Goal: Task Accomplishment & Management: Use online tool/utility

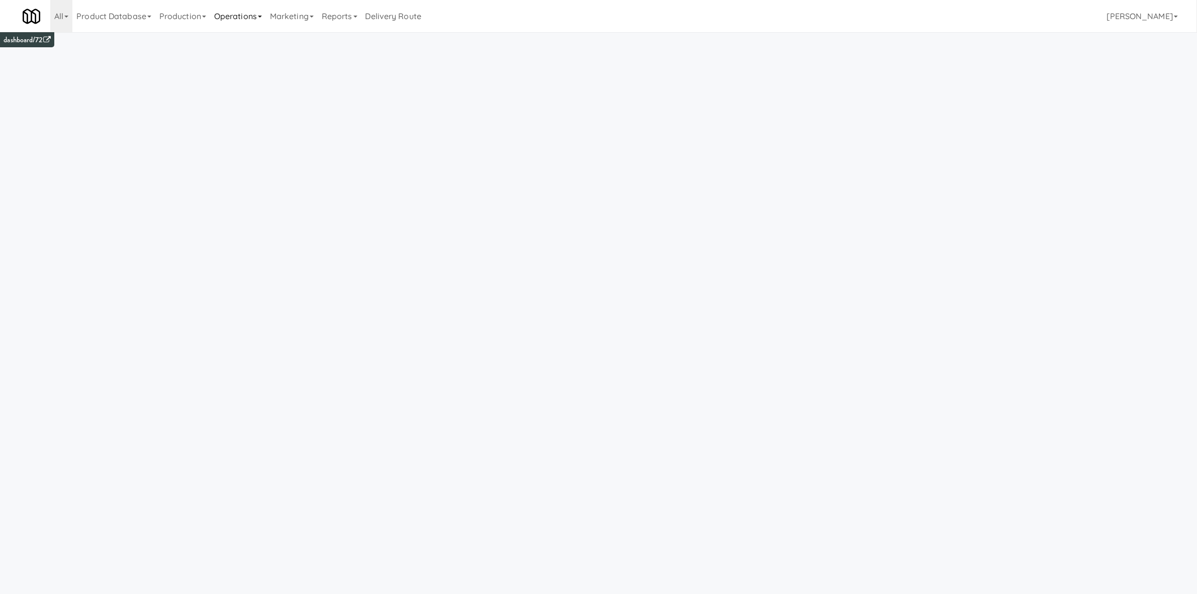
click at [246, 21] on link "Operations" at bounding box center [238, 16] width 56 height 32
click at [256, 148] on link "Cabinets" at bounding box center [250, 144] width 80 height 18
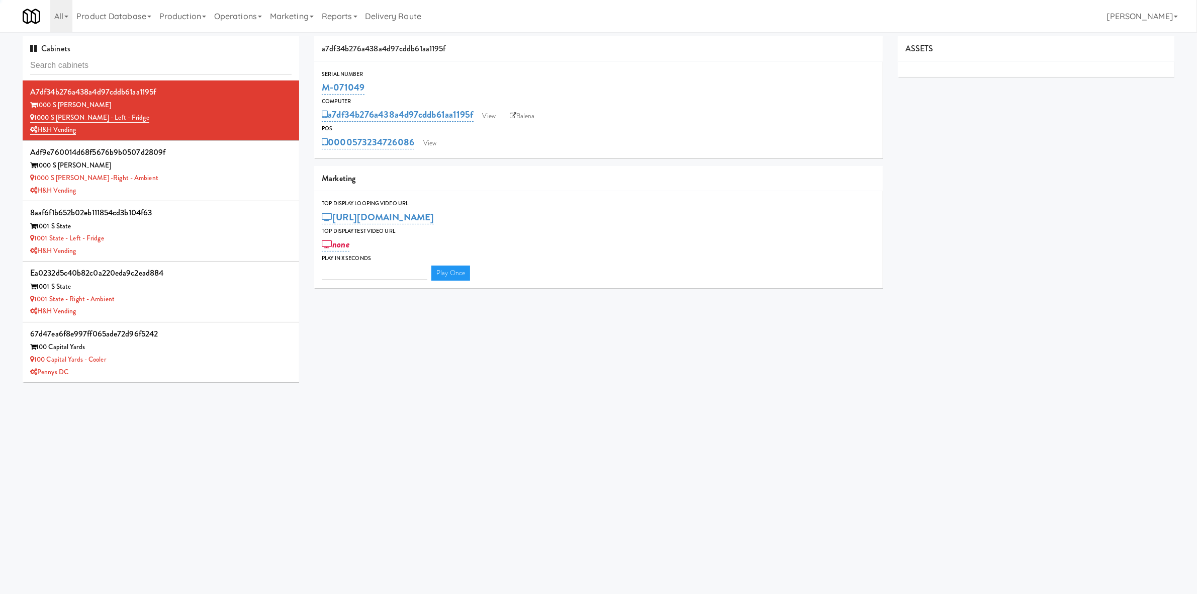
click at [139, 71] on input "text" at bounding box center [160, 65] width 261 height 19
type input "3"
type input "[PERSON_NAME]"
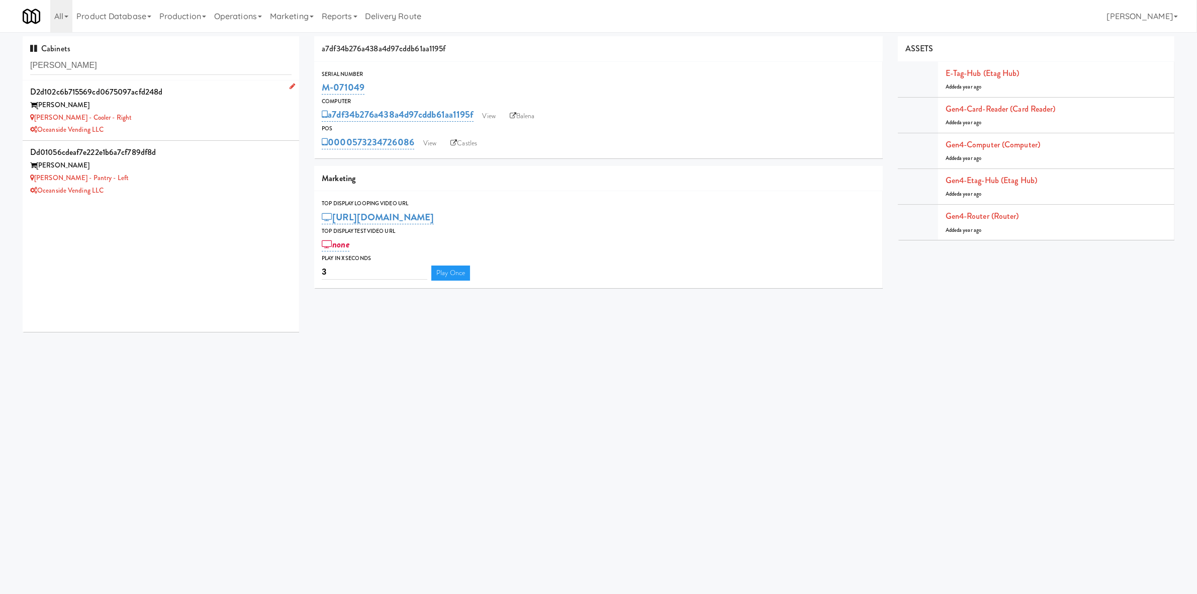
click at [213, 135] on div "Oceanside Vending LLC" at bounding box center [160, 130] width 261 height 13
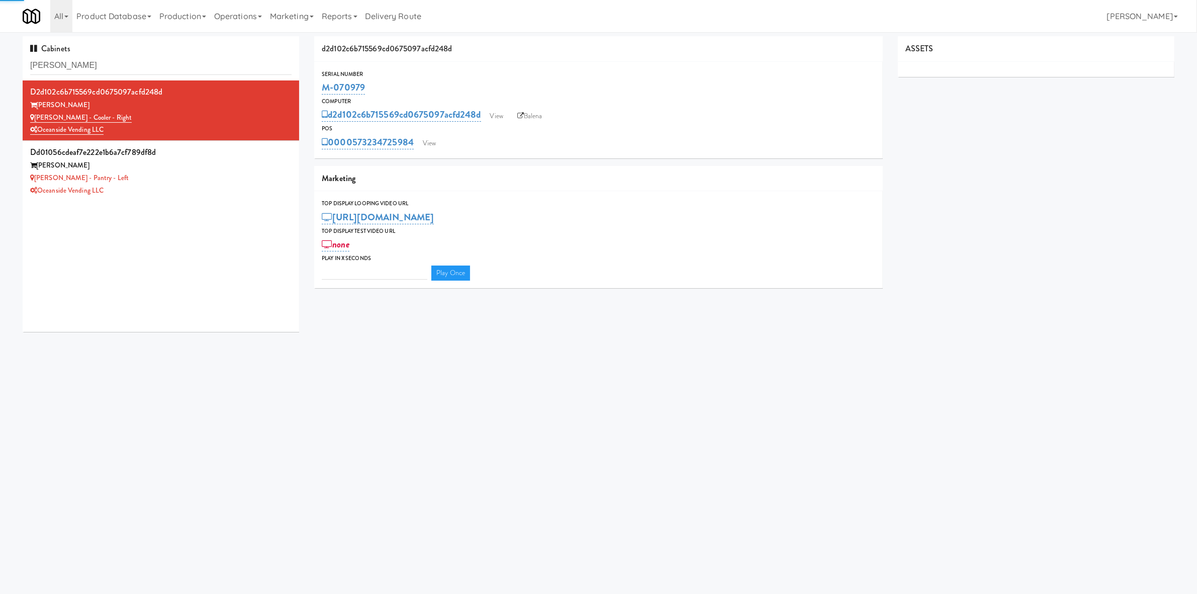
type input "3"
click at [423, 148] on link "View" at bounding box center [429, 143] width 23 height 15
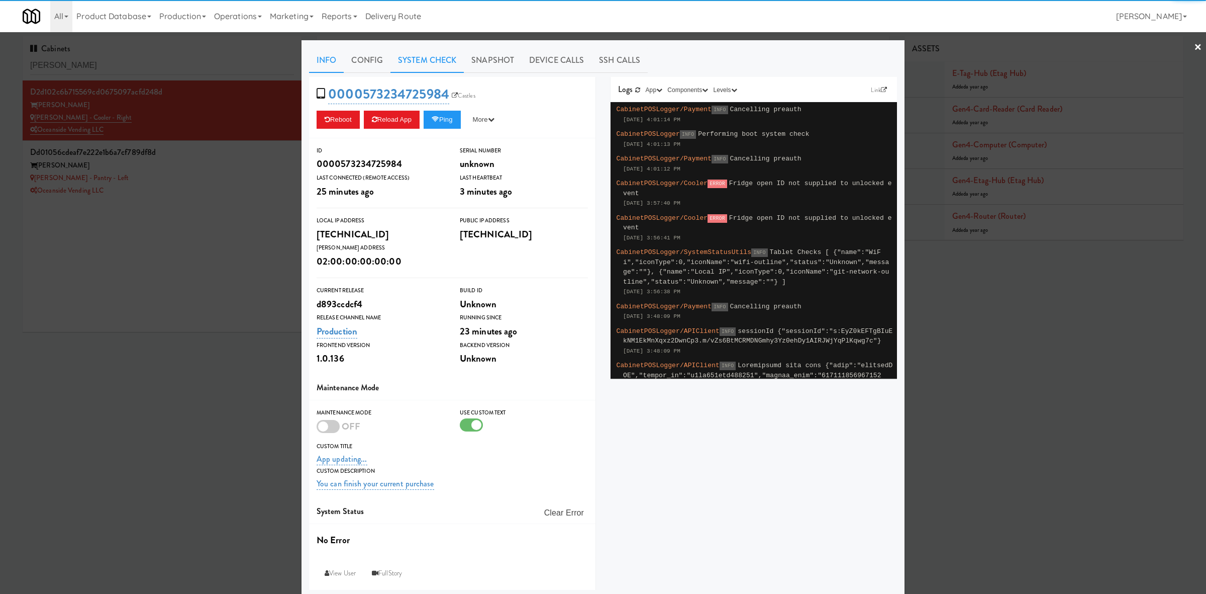
click at [420, 69] on link "System Check" at bounding box center [427, 60] width 73 height 25
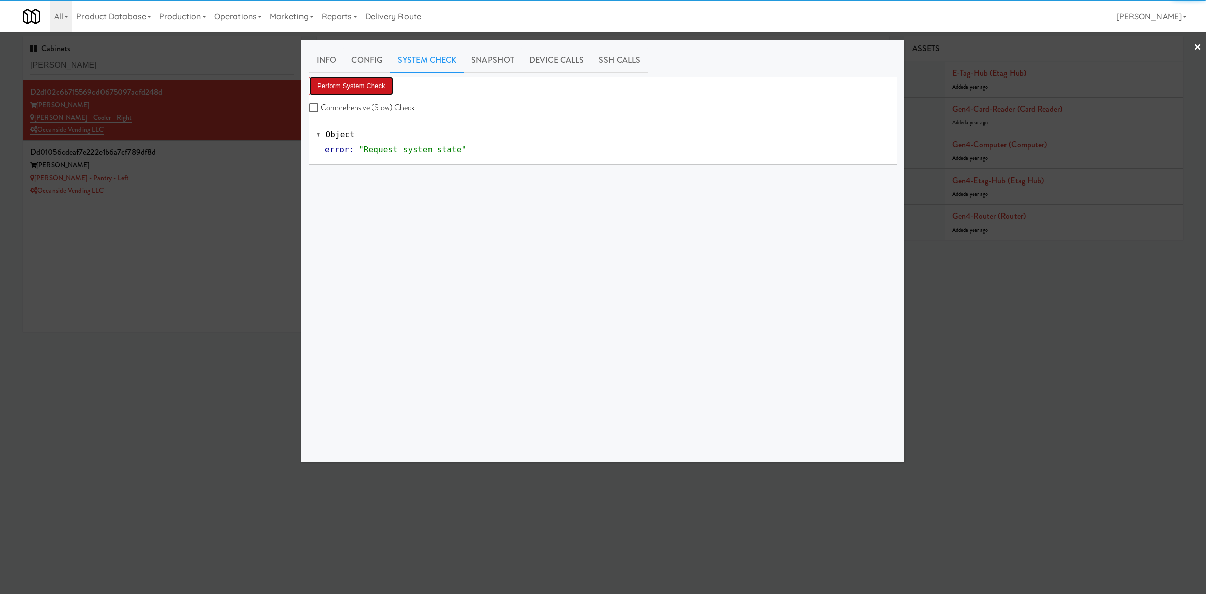
click at [348, 88] on button "Perform System Check" at bounding box center [351, 86] width 84 height 18
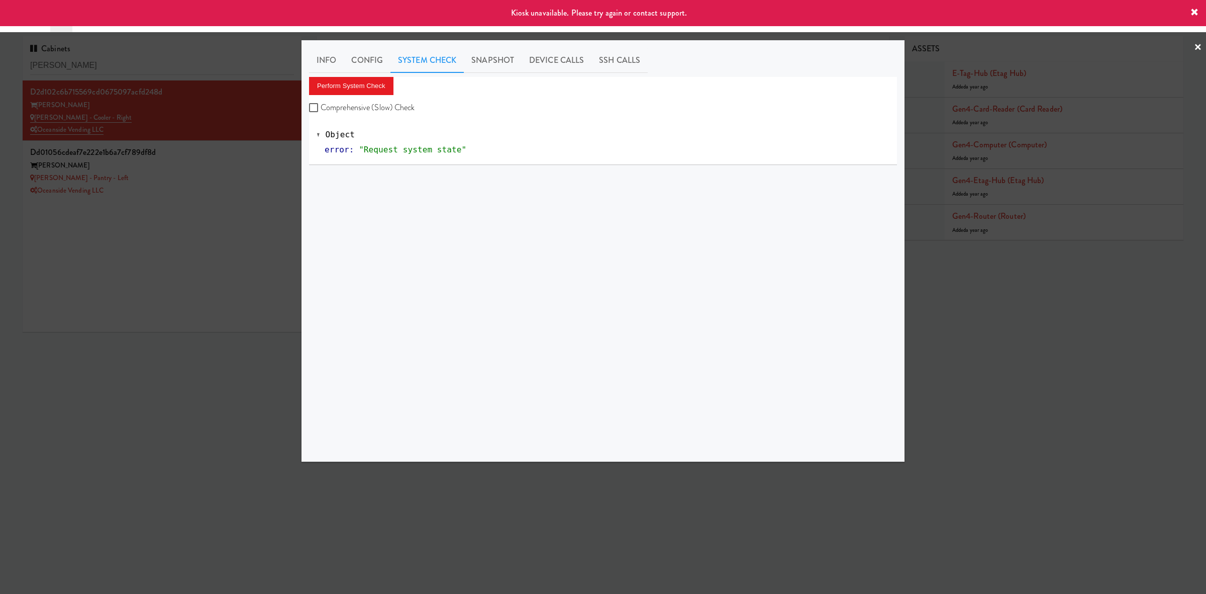
drag, startPoint x: 262, startPoint y: 222, endPoint x: 273, endPoint y: 213, distance: 14.0
click at [262, 221] on div at bounding box center [603, 297] width 1206 height 594
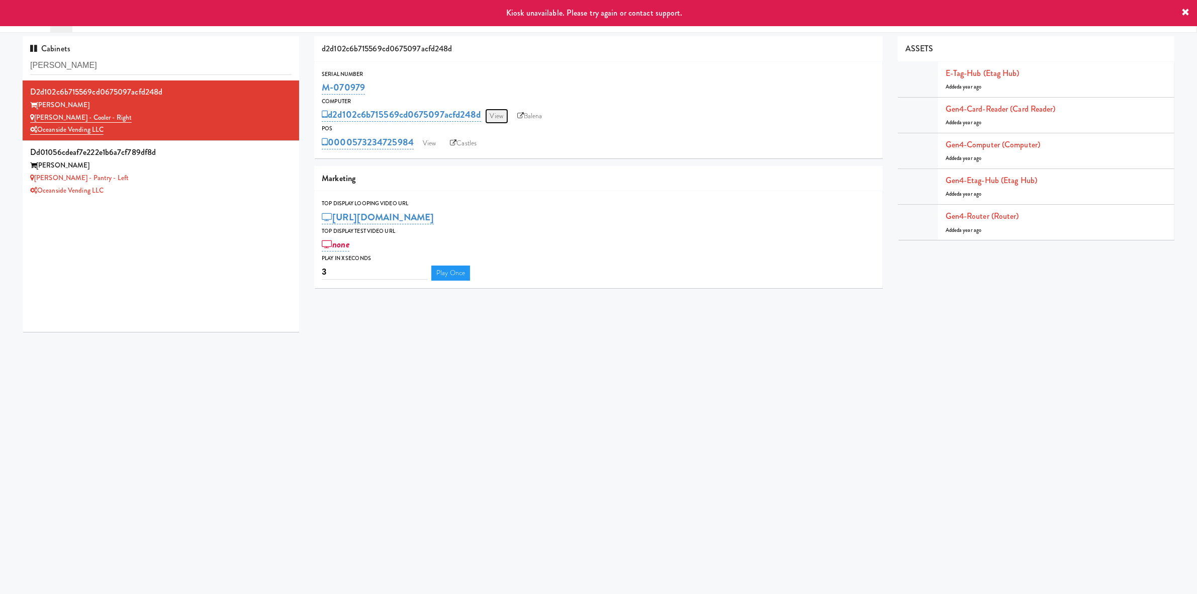
click at [498, 116] on link "View" at bounding box center [496, 116] width 23 height 15
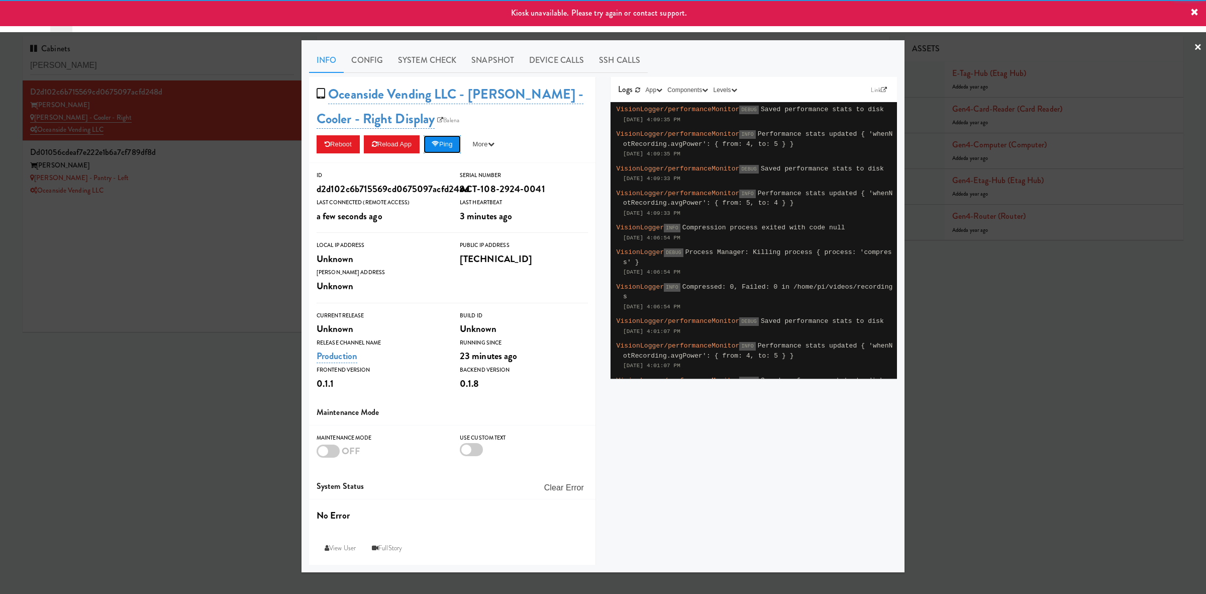
click at [448, 149] on button "Ping" at bounding box center [442, 144] width 37 height 18
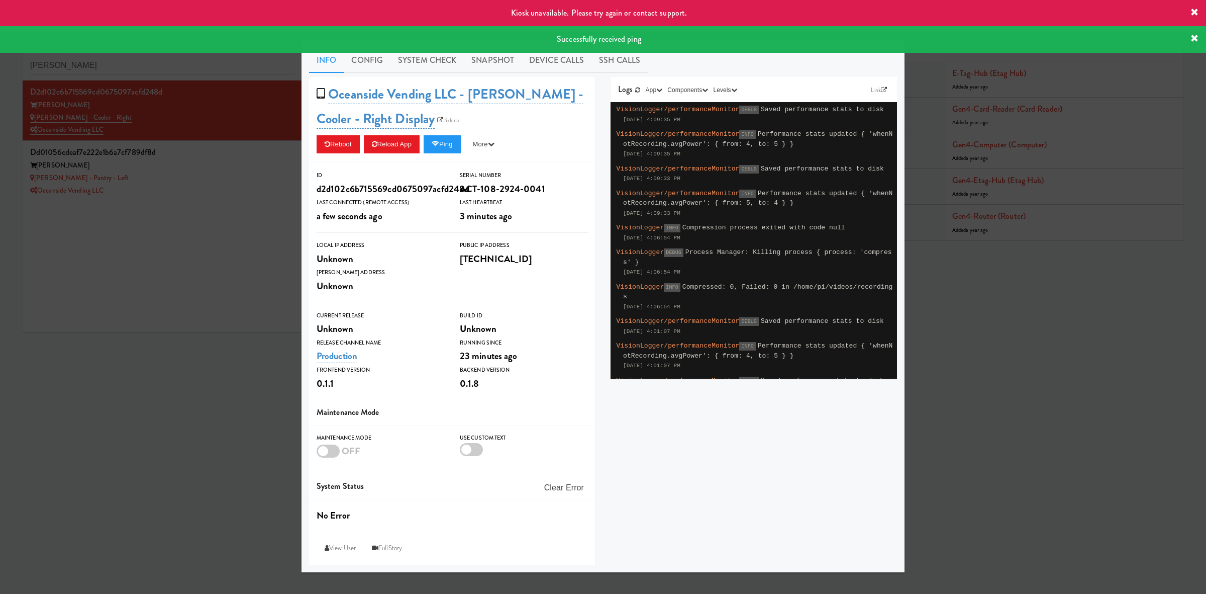
click at [260, 165] on div at bounding box center [603, 297] width 1206 height 594
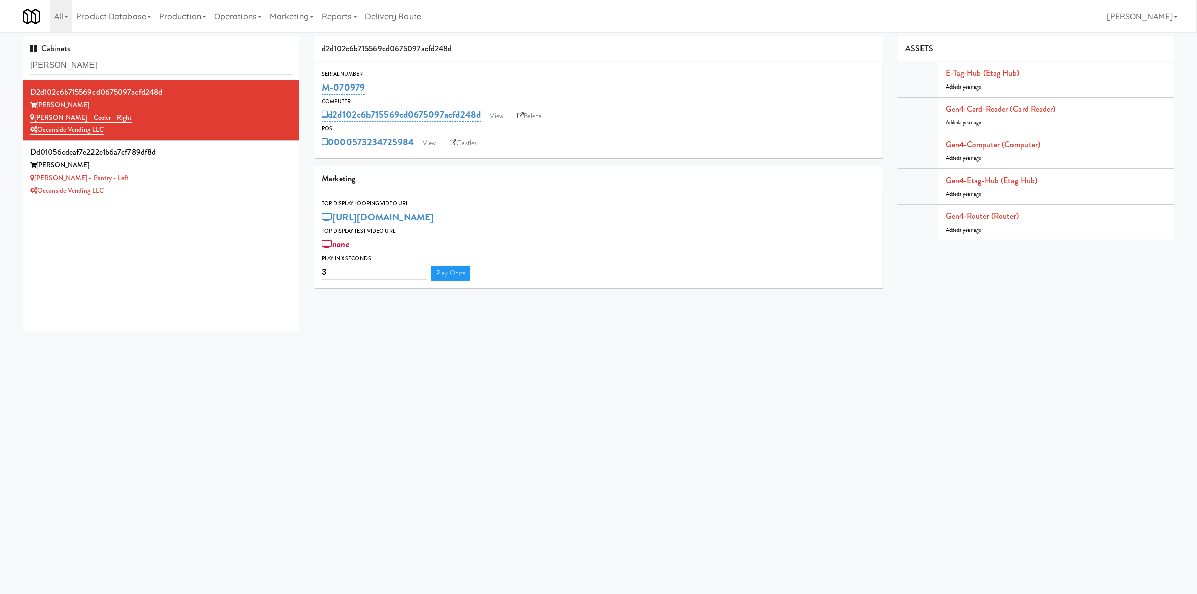
drag, startPoint x: 357, startPoint y: 130, endPoint x: 415, endPoint y: 144, distance: 59.4
click at [415, 144] on div "POS 0000573234725984 View Castles" at bounding box center [598, 137] width 568 height 27
copy div "0000573234725984"
click at [435, 139] on link "View" at bounding box center [429, 143] width 23 height 15
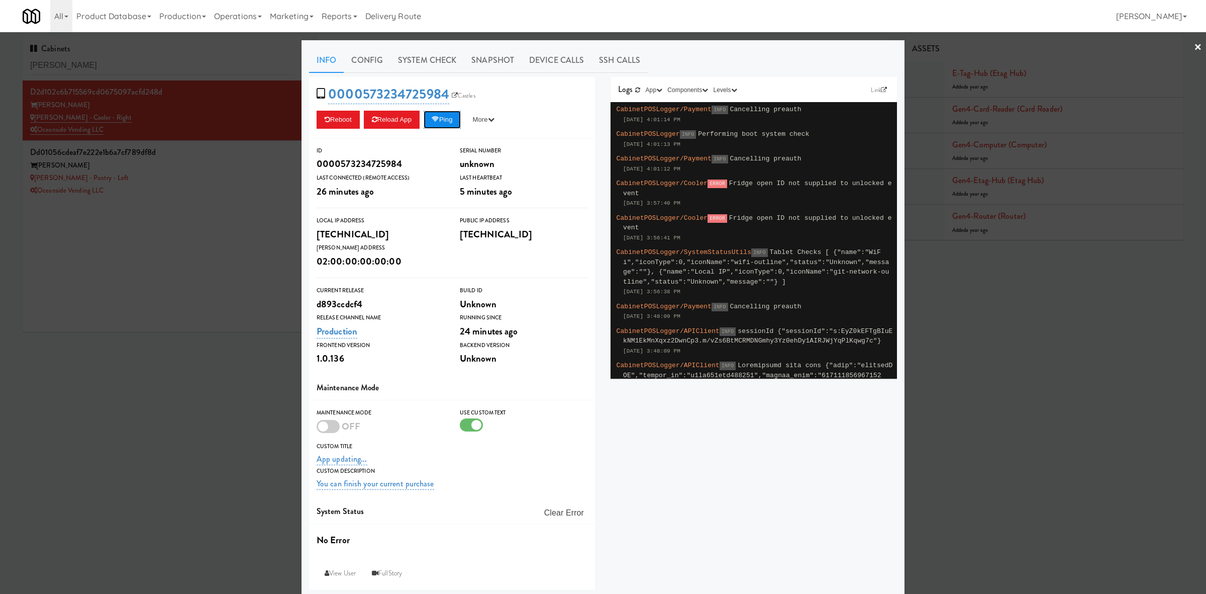
click at [443, 118] on button "Ping" at bounding box center [442, 120] width 37 height 18
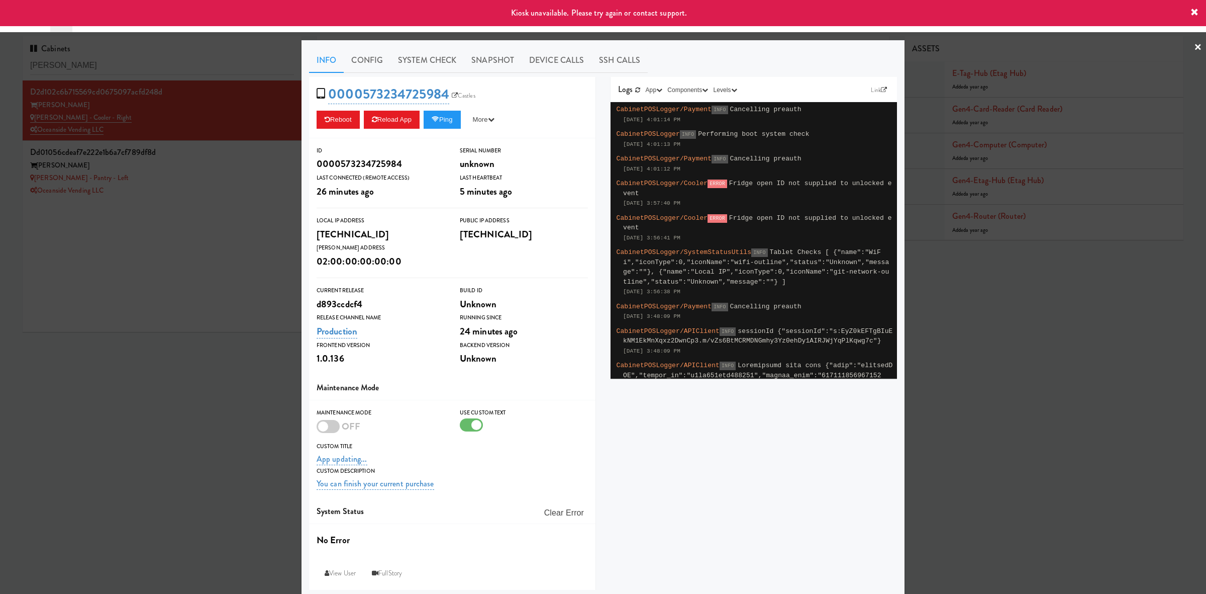
click at [279, 211] on div at bounding box center [603, 297] width 1206 height 594
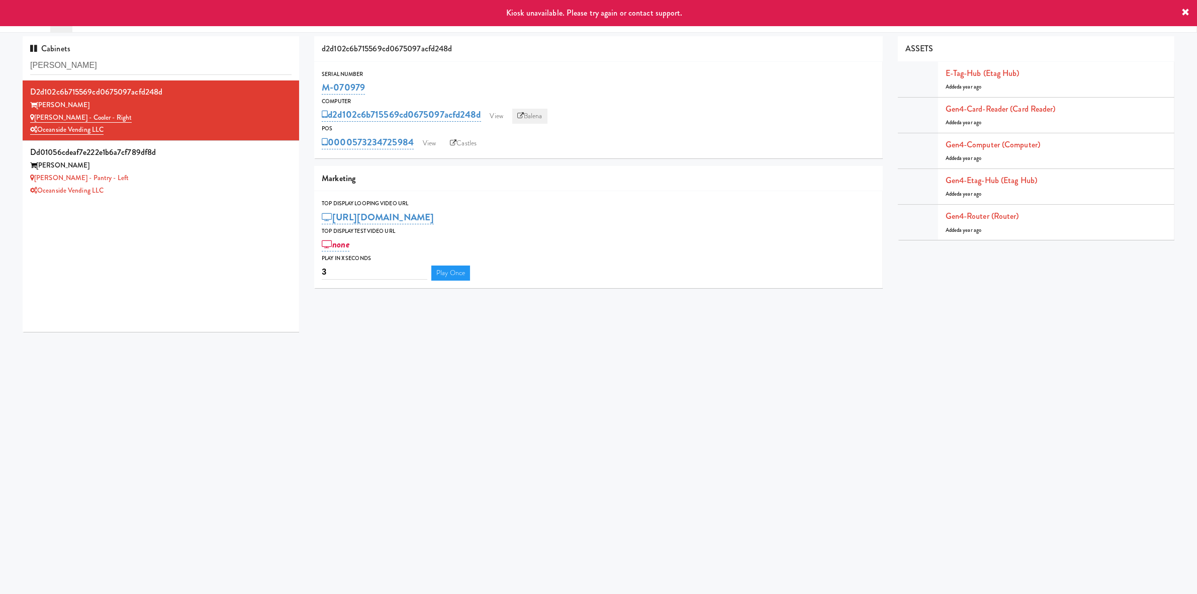
click at [541, 114] on link "Balena" at bounding box center [529, 116] width 35 height 15
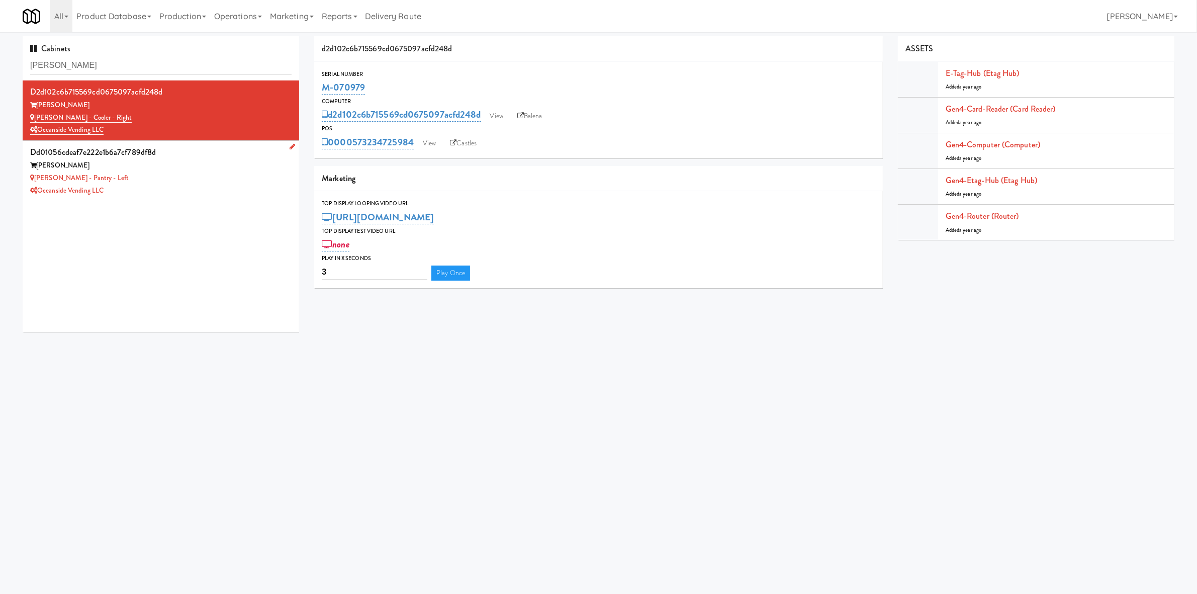
click at [227, 177] on div "[PERSON_NAME] - Pantry - Left" at bounding box center [160, 178] width 261 height 13
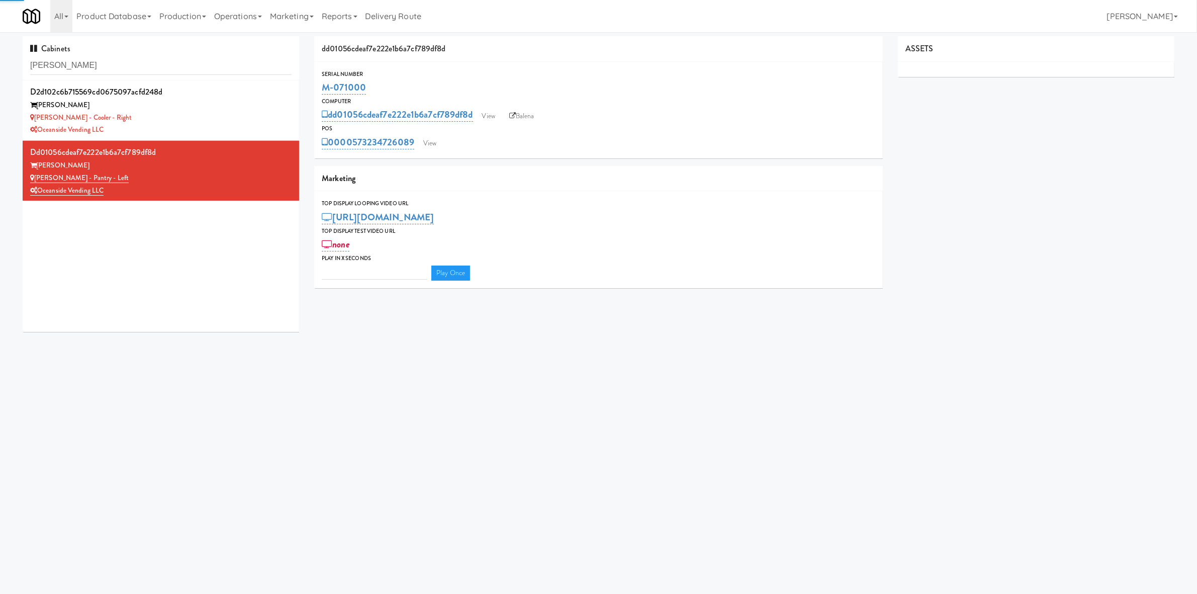
type input "3"
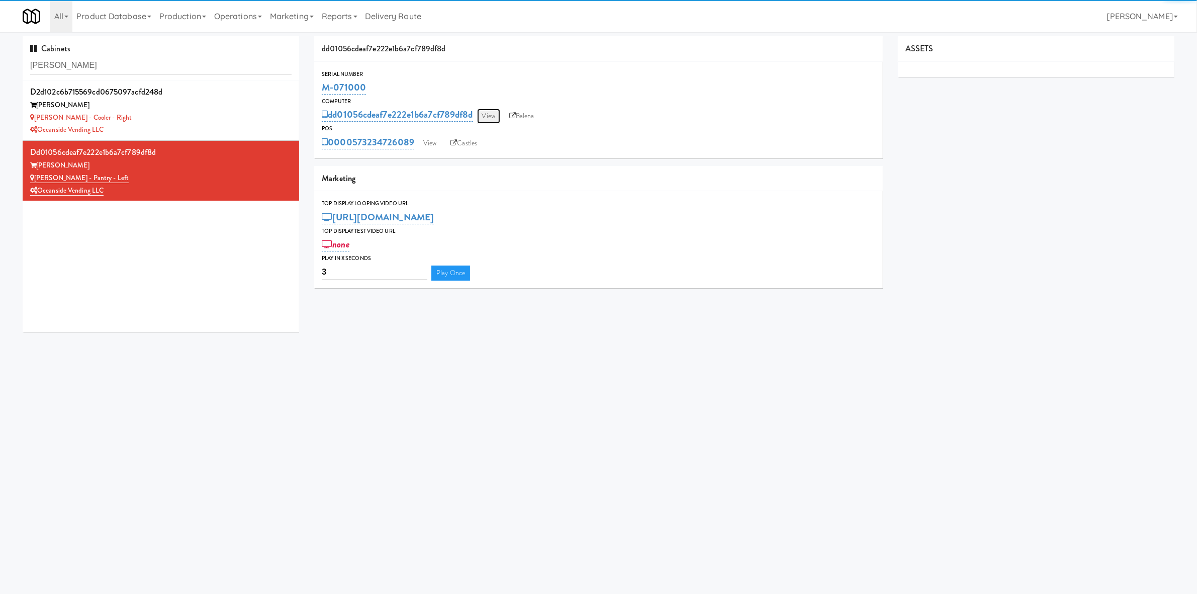
click at [494, 116] on link "View" at bounding box center [488, 116] width 23 height 15
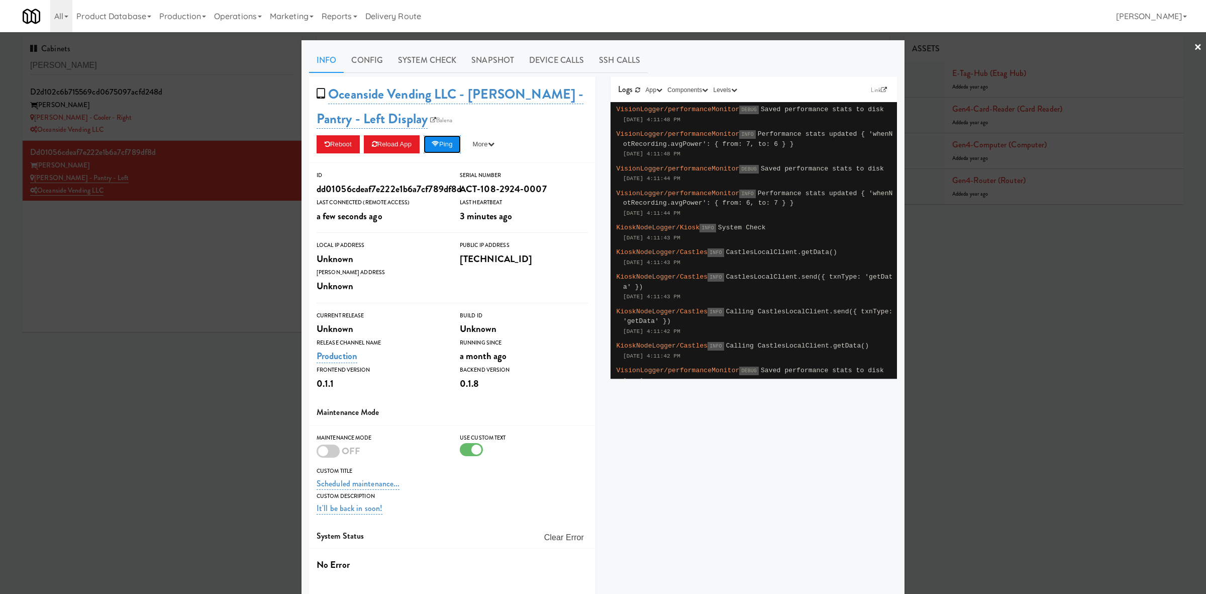
click at [450, 149] on button "Ping" at bounding box center [442, 144] width 37 height 18
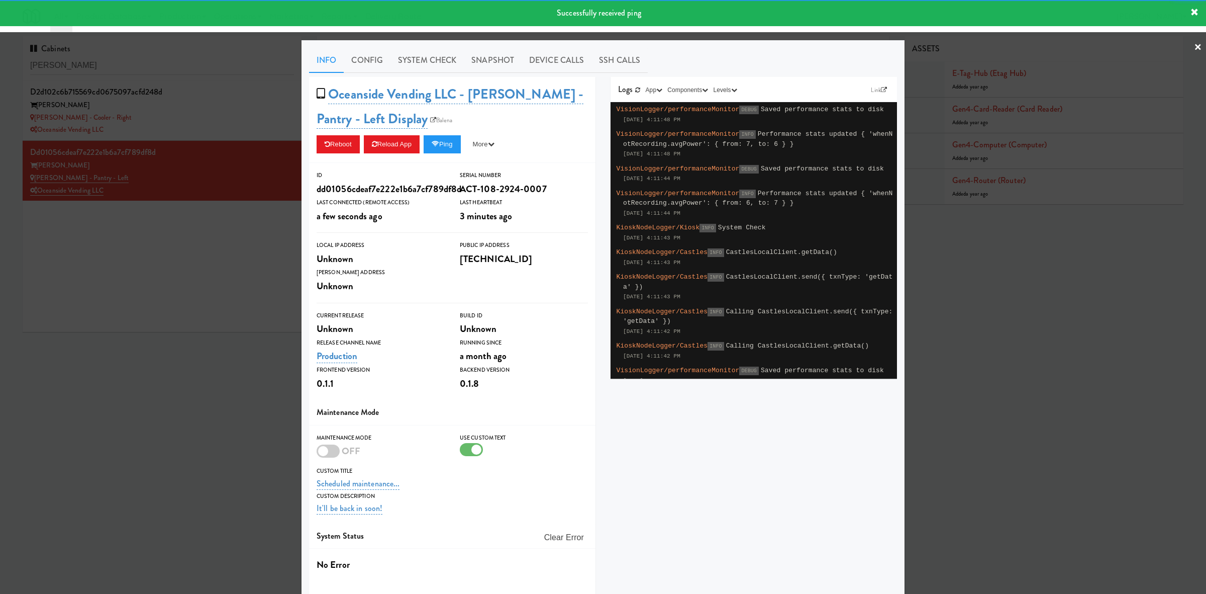
click at [229, 277] on div at bounding box center [603, 297] width 1206 height 594
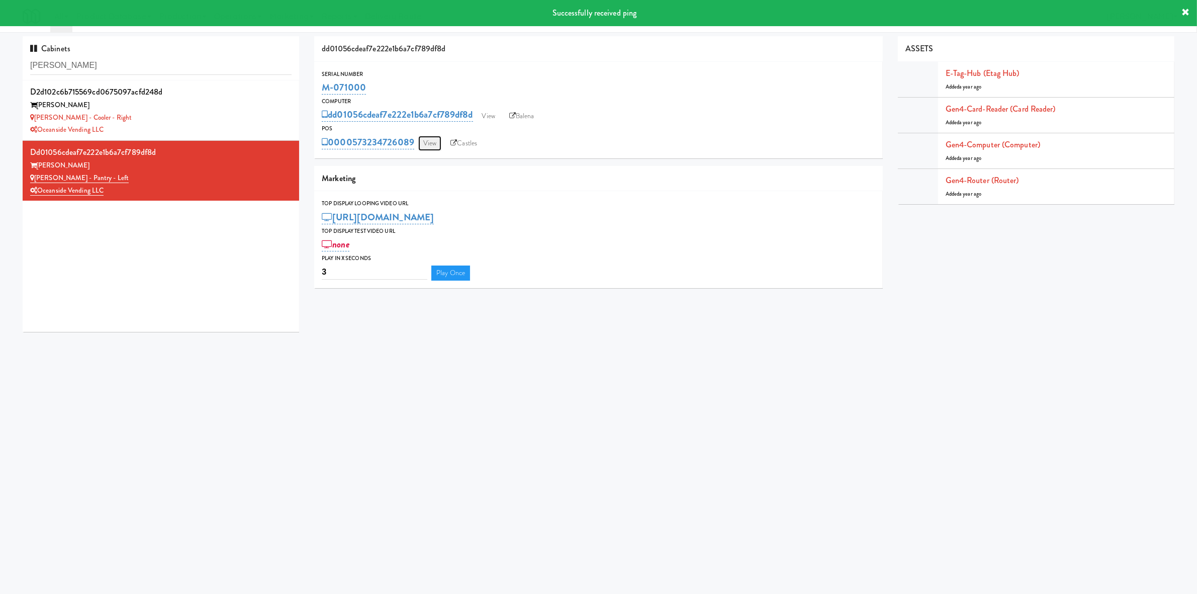
click at [434, 139] on link "View" at bounding box center [429, 143] width 23 height 15
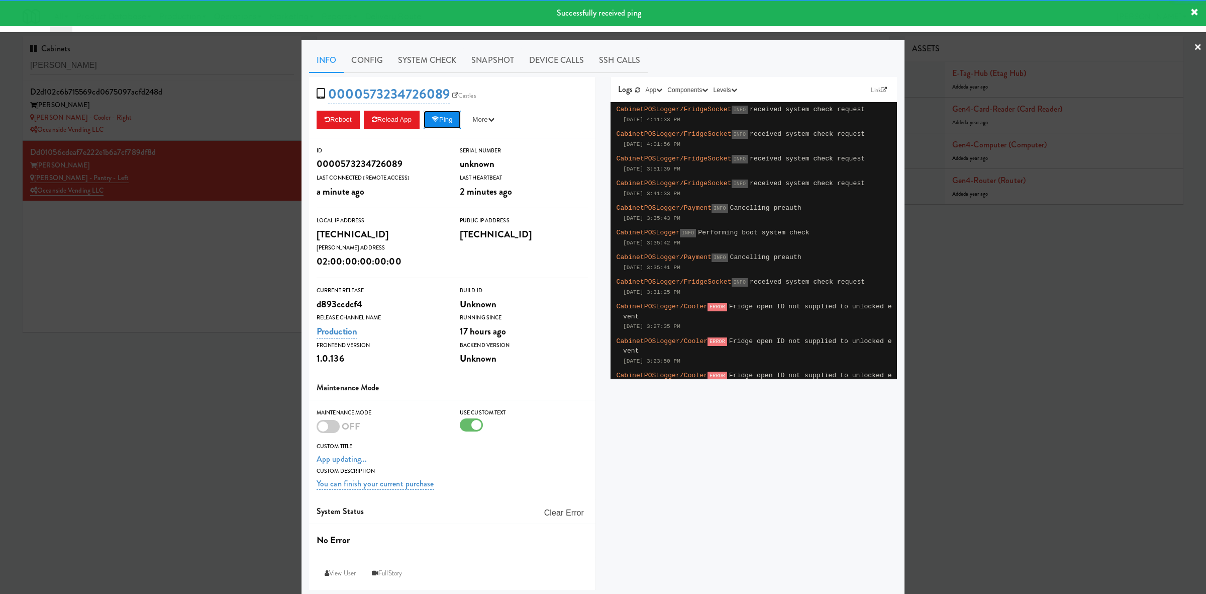
click at [441, 123] on button "Ping" at bounding box center [442, 120] width 37 height 18
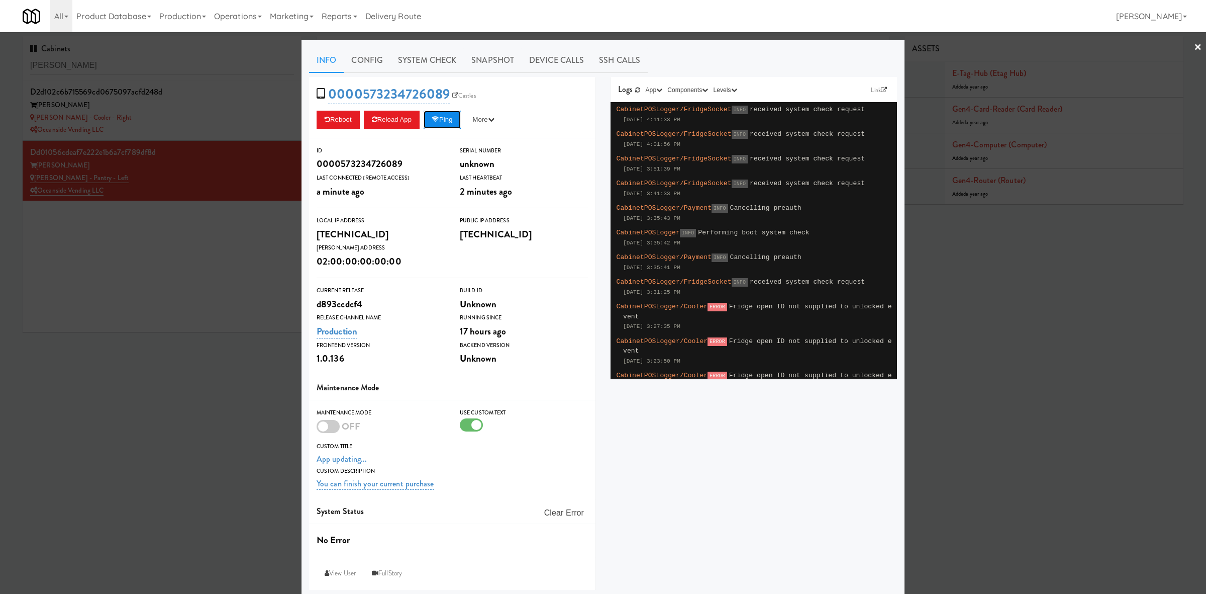
click at [441, 123] on button "Ping" at bounding box center [442, 120] width 37 height 18
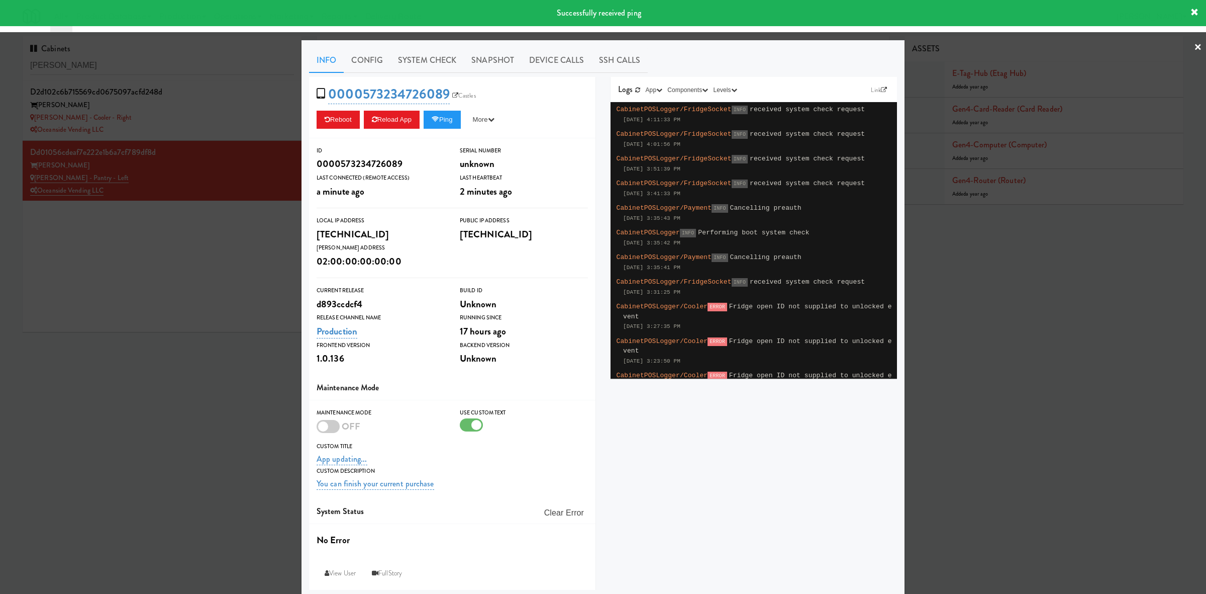
click at [234, 306] on div at bounding box center [603, 297] width 1206 height 594
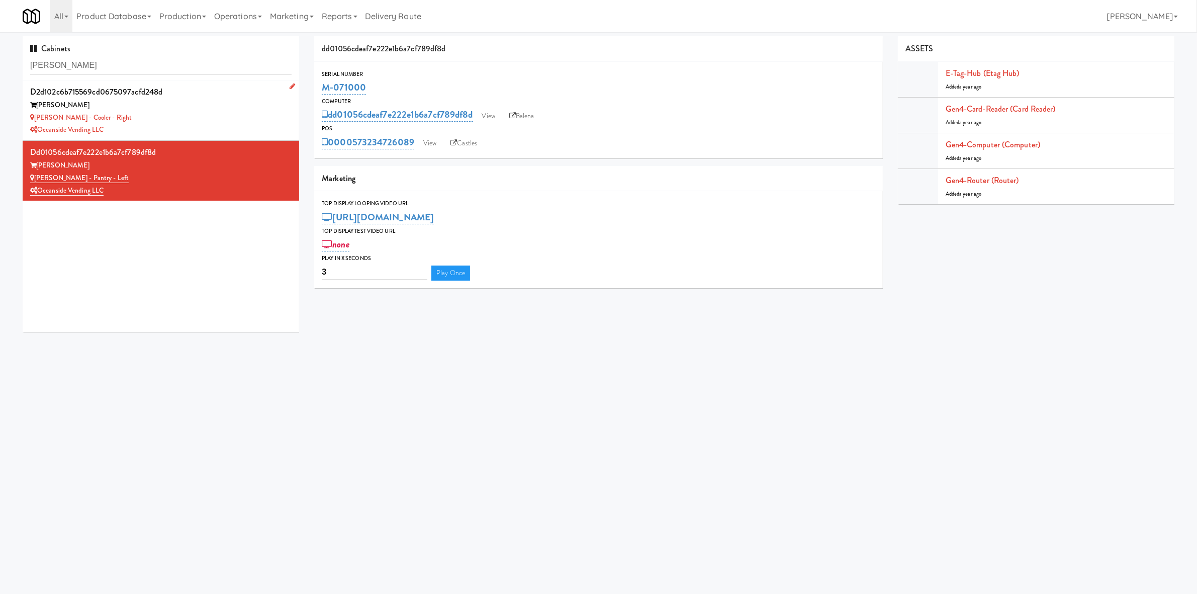
click at [209, 105] on div "[PERSON_NAME]" at bounding box center [160, 105] width 261 height 13
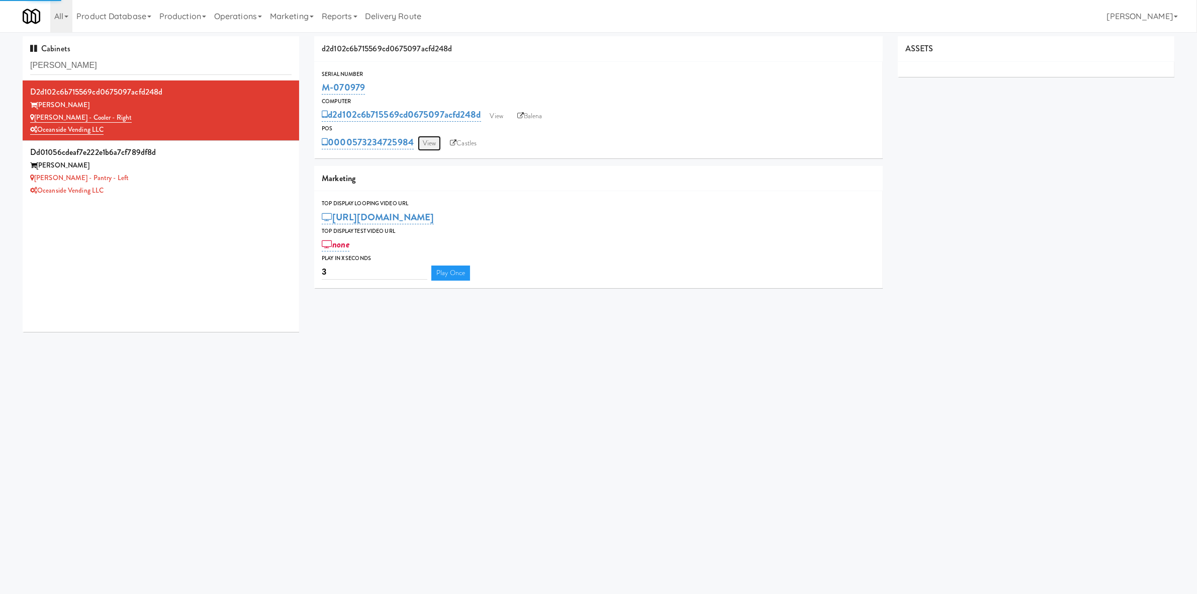
click at [440, 141] on link "View" at bounding box center [429, 143] width 23 height 15
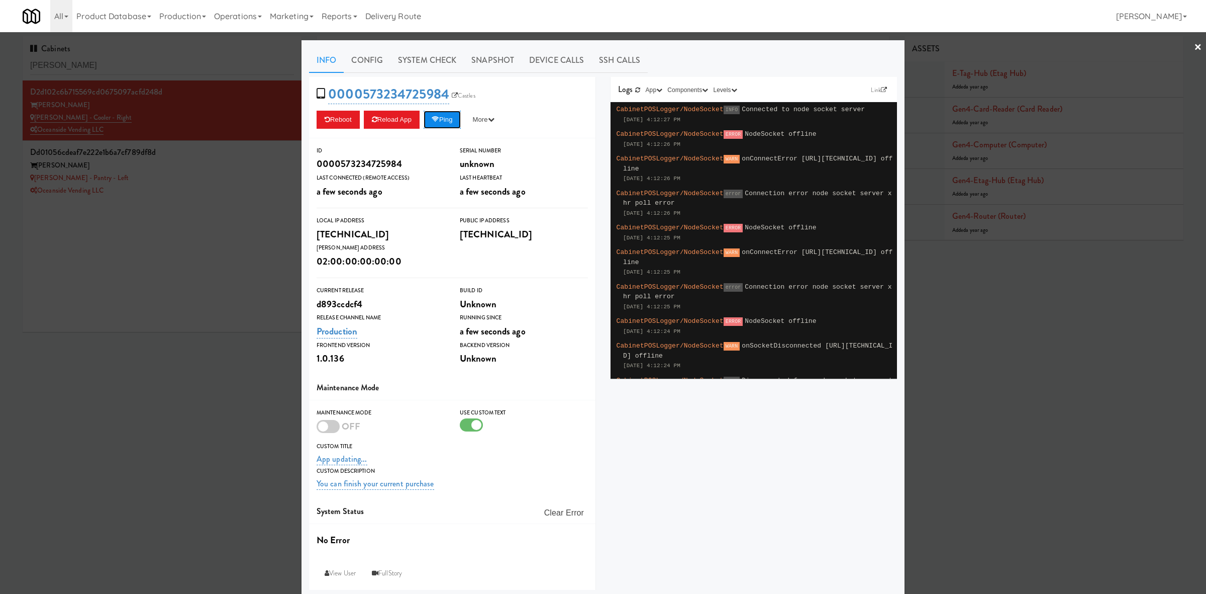
click at [440, 119] on button "Ping" at bounding box center [442, 120] width 37 height 18
click at [176, 443] on div at bounding box center [603, 297] width 1206 height 594
